Goal: Book appointment/travel/reservation

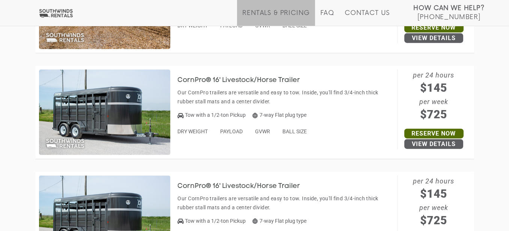
scroll to position [1162, 0]
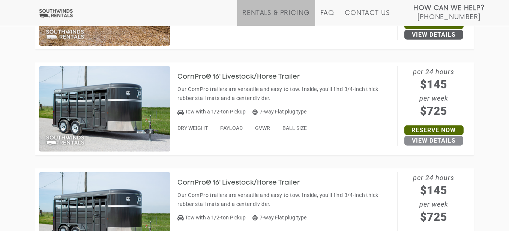
click at [455, 141] on link "View Details" at bounding box center [433, 141] width 59 height 10
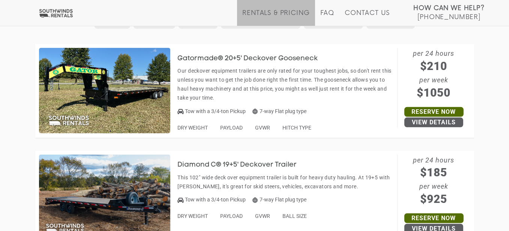
scroll to position [412, 0]
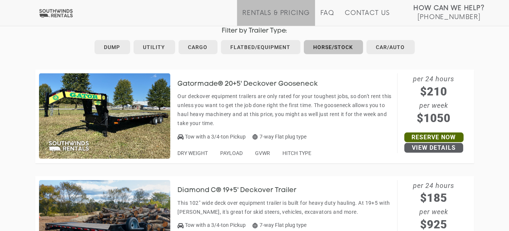
click at [319, 48] on link "Horse/Stock" at bounding box center [333, 47] width 59 height 14
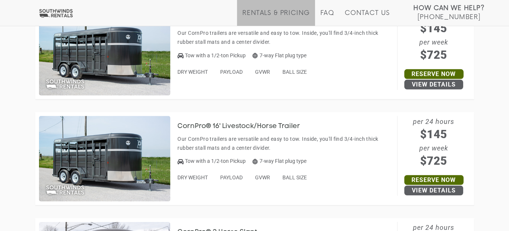
scroll to position [337, 0]
